Goal: Information Seeking & Learning: Learn about a topic

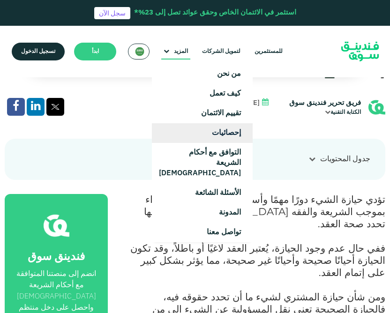
scroll to position [283, 0]
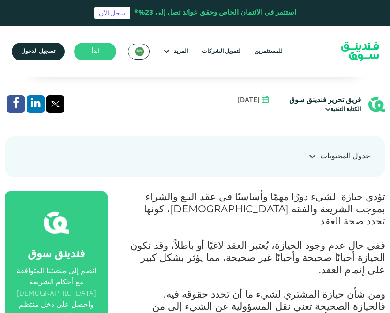
click at [175, 288] on span "ومن شأن حيازة المشتري لشيء ما أن تحدد حقوقه فيه، فالحيازة الصحيحة تعني نقل المس…" at bounding box center [266, 318] width 239 height 61
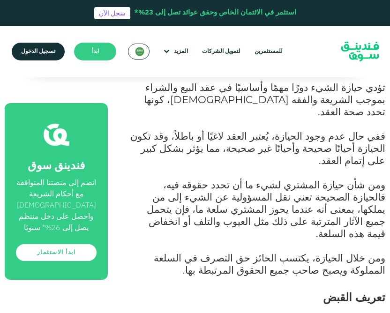
scroll to position [393, 0]
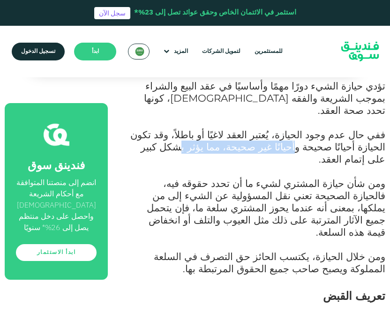
drag, startPoint x: 327, startPoint y: 112, endPoint x: 211, endPoint y: 112, distance: 116.8
click at [211, 129] on span "ففي حال عدم وجود الحيازة، يُعتبر العقد لاغيًا أو باطلاً، وقد تكون الحيازة أحيان…" at bounding box center [257, 147] width 255 height 37
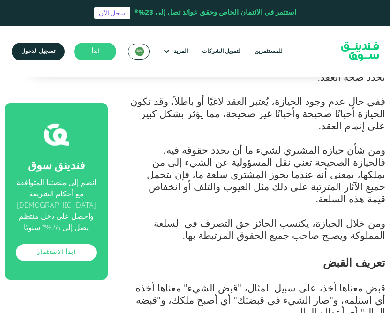
scroll to position [427, 0]
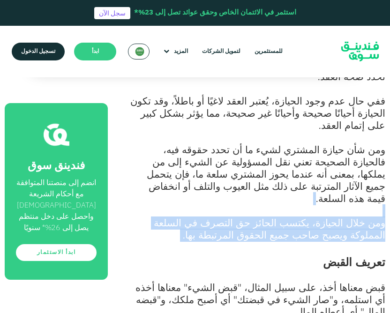
drag, startPoint x: 306, startPoint y: 152, endPoint x: 257, endPoint y: 177, distance: 54.5
click at [257, 218] on p "ومن خلال الحيازة، يكتسب الحائز حق التصرف في السلعة المملوكة ويصبح صاحب جميع الح…" at bounding box center [257, 236] width 257 height 37
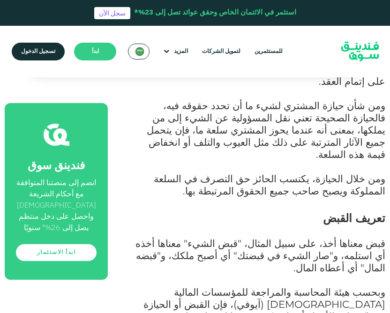
scroll to position [483, 0]
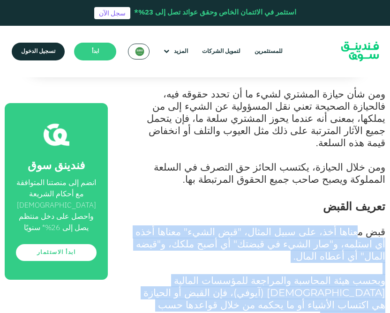
drag, startPoint x: 363, startPoint y: 166, endPoint x: 261, endPoint y: 261, distance: 138.7
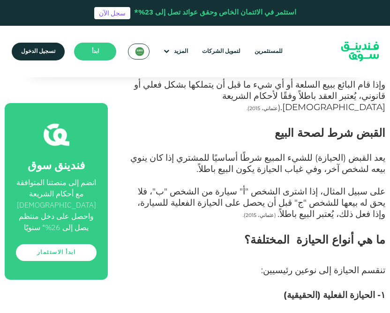
scroll to position [909, 0]
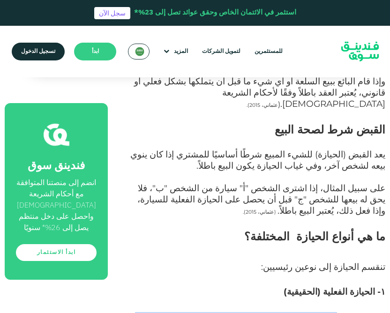
drag, startPoint x: 346, startPoint y: 183, endPoint x: 326, endPoint y: 209, distance: 32.5
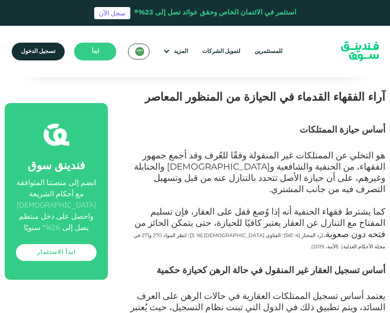
scroll to position [1411, 0]
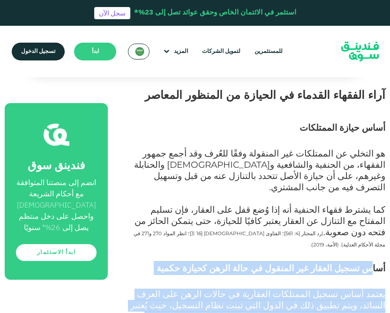
drag, startPoint x: 225, startPoint y: 148, endPoint x: 371, endPoint y: 94, distance: 156.4
click at [372, 94] on div "تؤدي حيازة الشيء دورًا مهمًا وأساسيًا في عقد البيع والشراء بموجب الشريعة والفقه…" at bounding box center [257, 83] width 257 height 2041
click at [269, 289] on span "يعتمد أساس تسجيل الممتلكات العقارية في حالات الرهن على العرف السائد، ويتم تطبيق…" at bounding box center [257, 311] width 255 height 45
drag, startPoint x: 263, startPoint y: 139, endPoint x: 387, endPoint y: 92, distance: 132.4
click at [387, 92] on section "الصفحة الرئيسية المدونة الامتثال للشريعة" at bounding box center [195, 213] width 390 height 2687
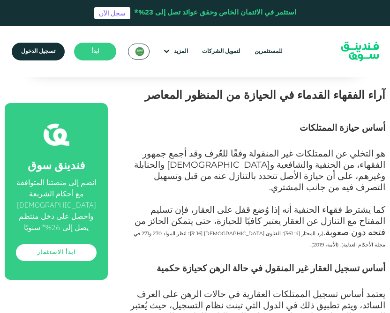
click at [242, 289] on p "يعتمد أساس تسجيل الممتلكات العقارية في حالات الرهن على العرف السائد، ويتم تطبيق…" at bounding box center [257, 317] width 257 height 56
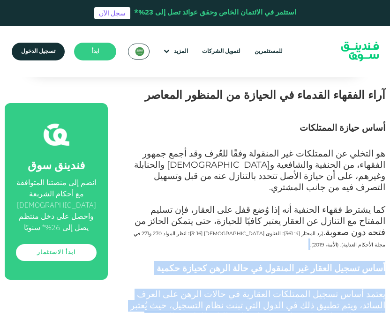
drag, startPoint x: 245, startPoint y: 145, endPoint x: 405, endPoint y: 77, distance: 173.8
click at [179, 289] on p "يعتمد أساس تسجيل الممتلكات العقارية في حالات الرهن على العرف السائد، ويتم تطبيق…" at bounding box center [257, 317] width 257 height 56
drag, startPoint x: 256, startPoint y: 138, endPoint x: 387, endPoint y: 87, distance: 141.4
click at [387, 87] on section "الصفحة الرئيسية المدونة الامتثال للشريعة" at bounding box center [195, 213] width 390 height 2687
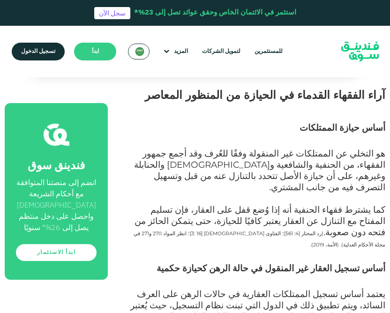
click at [235, 289] on p "يعتمد أساس تسجيل الممتلكات العقارية في حالات الرهن على العرف السائد، ويتم تطبيق…" at bounding box center [257, 317] width 257 height 56
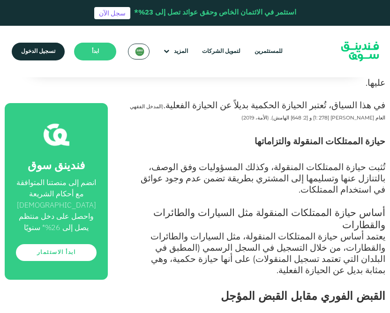
scroll to position [1659, 0]
